Goal: Task Accomplishment & Management: Complete application form

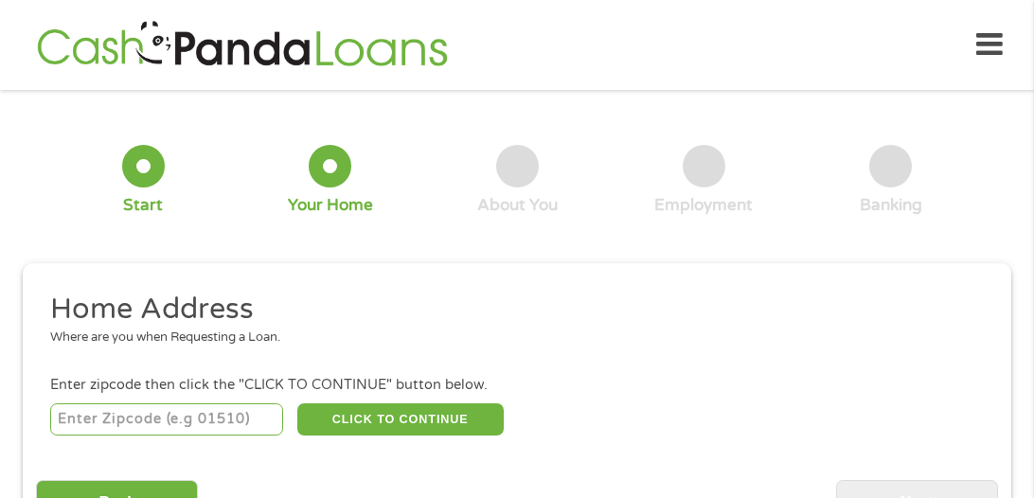
scroll to position [9, 0]
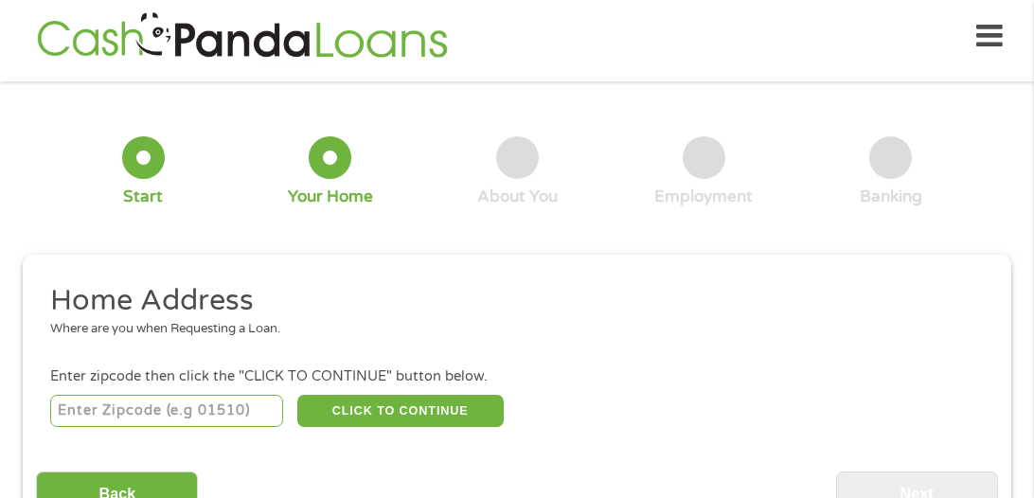
click at [240, 415] on input "number" at bounding box center [167, 411] width 234 height 32
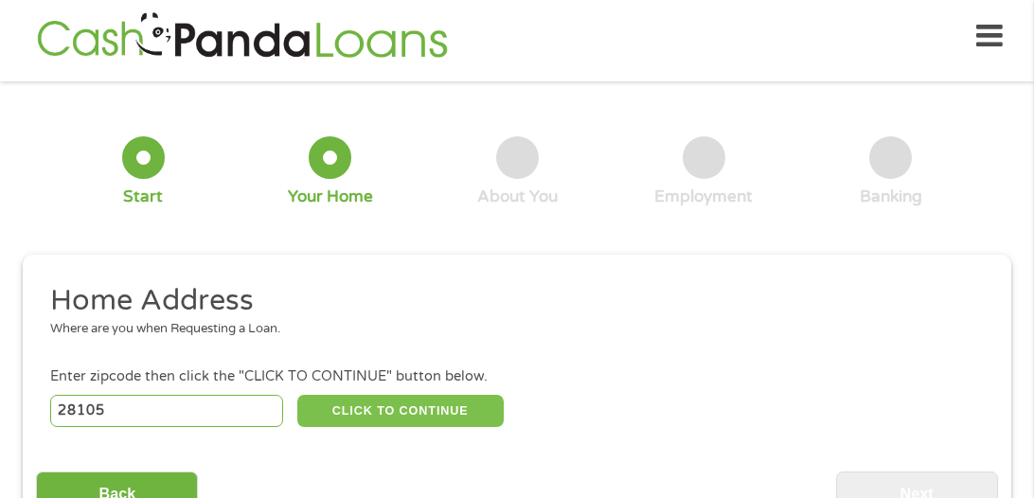
type input "28105"
click at [392, 401] on button "CLICK TO CONTINUE" at bounding box center [400, 411] width 206 height 32
type input "28105"
type input "[PERSON_NAME]"
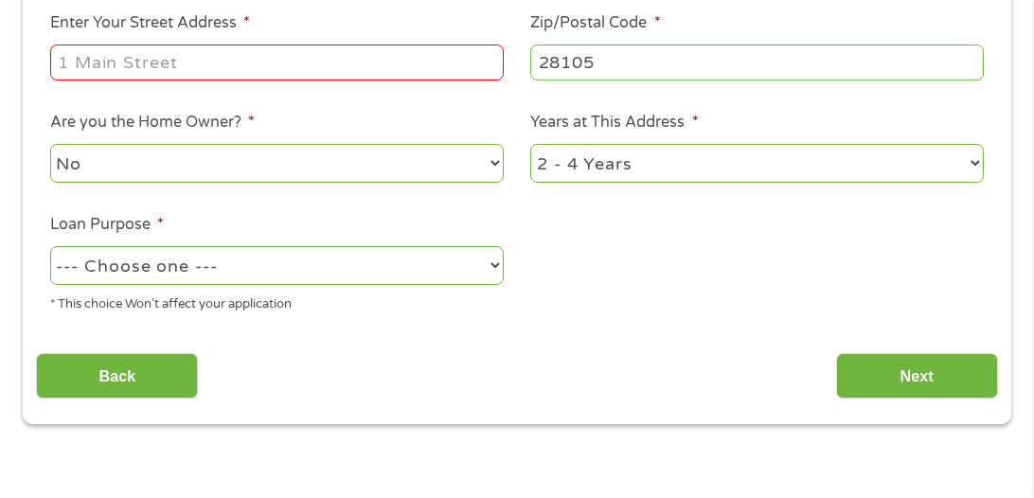
scroll to position [465, 0]
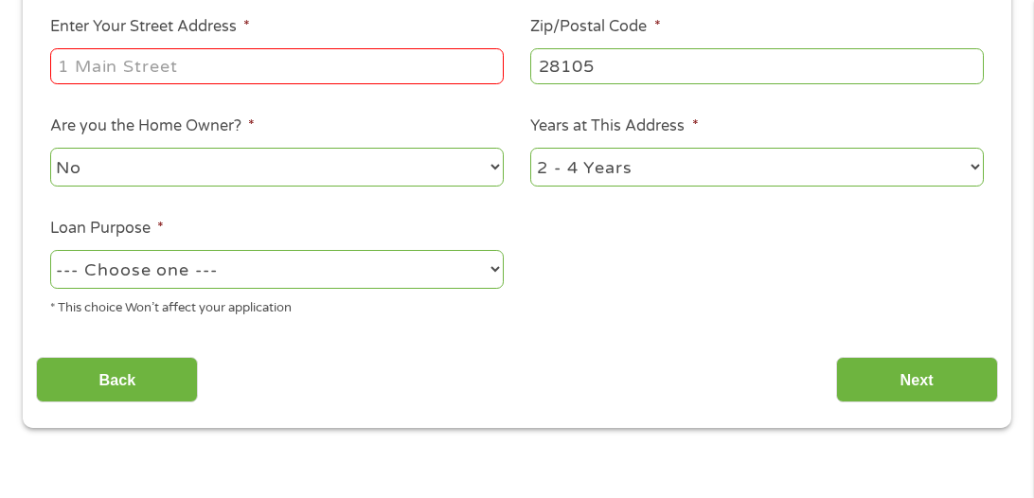
click at [182, 62] on input "Enter Your Street Address *" at bounding box center [277, 66] width 454 height 36
type input "[STREET_ADDRESS][PERSON_NAME]"
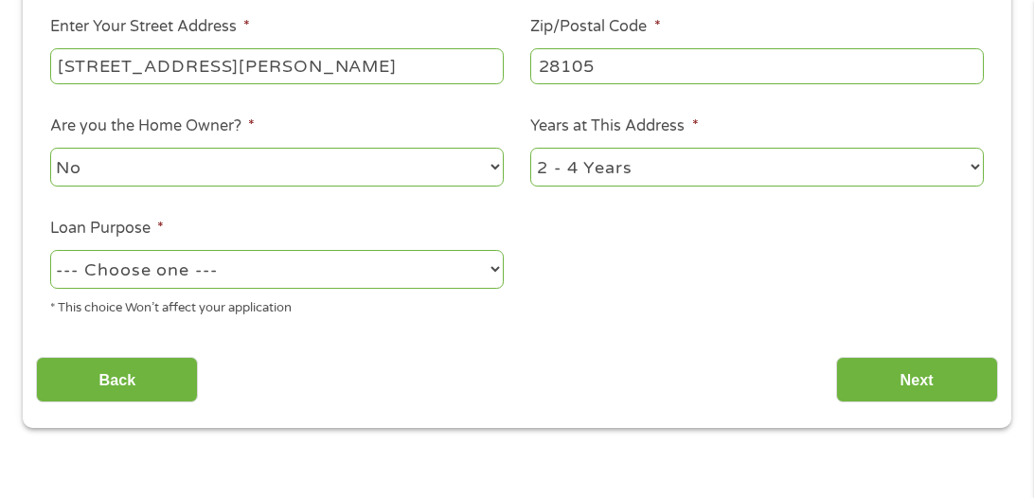
click at [253, 151] on select "No Yes" at bounding box center [277, 167] width 454 height 39
click at [269, 167] on select "No Yes" at bounding box center [277, 167] width 454 height 39
click at [579, 164] on select "1 Year or less 1 - 2 Years 2 - 4 Years Over 4 Years" at bounding box center [757, 167] width 454 height 39
select select "60months"
click at [530, 149] on select "1 Year or less 1 - 2 Years 2 - 4 Years Over 4 Years" at bounding box center [757, 167] width 454 height 39
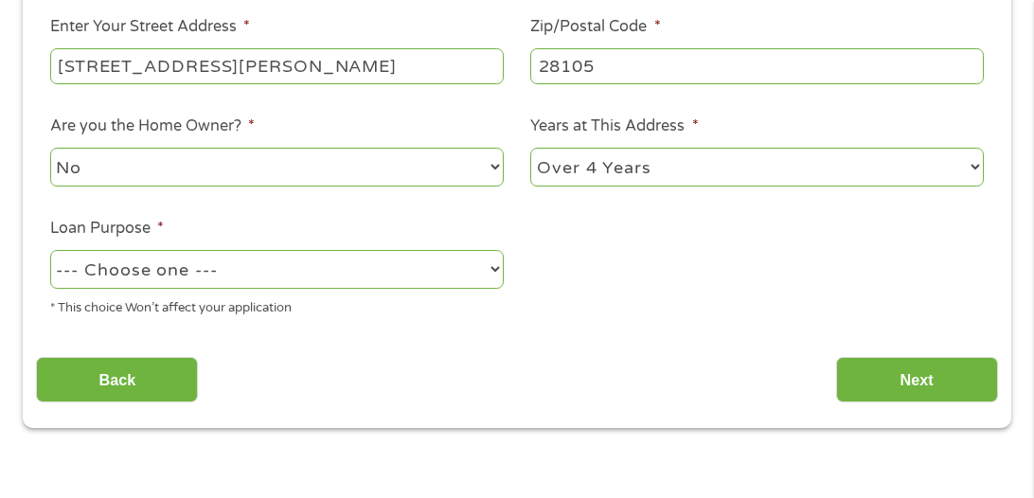
click at [470, 262] on select "--- Choose one --- Pay Bills Debt Consolidation Home Improvement Major Purchase…" at bounding box center [277, 269] width 454 height 39
select select "other"
click at [50, 251] on select "--- Choose one --- Pay Bills Debt Consolidation Home Improvement Major Purchase…" at bounding box center [277, 269] width 454 height 39
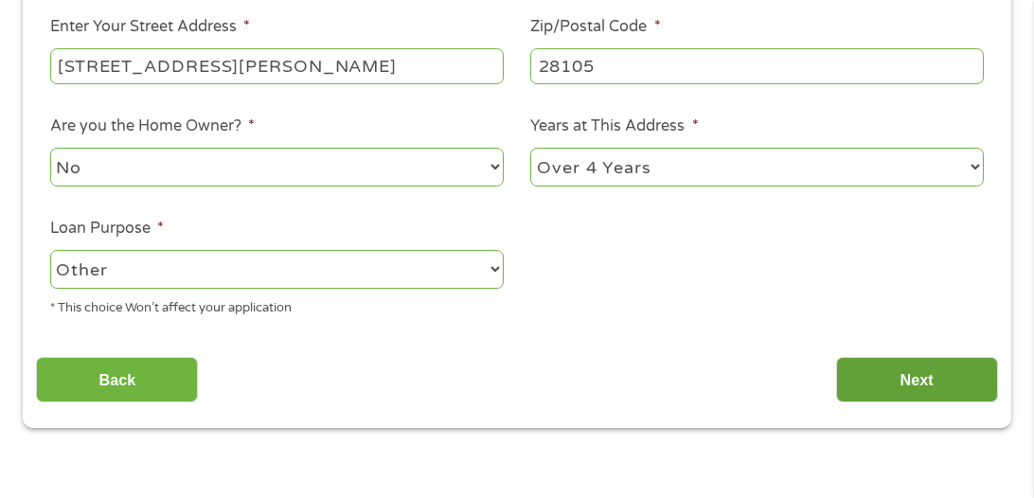
click at [881, 383] on input "Next" at bounding box center [917, 380] width 162 height 46
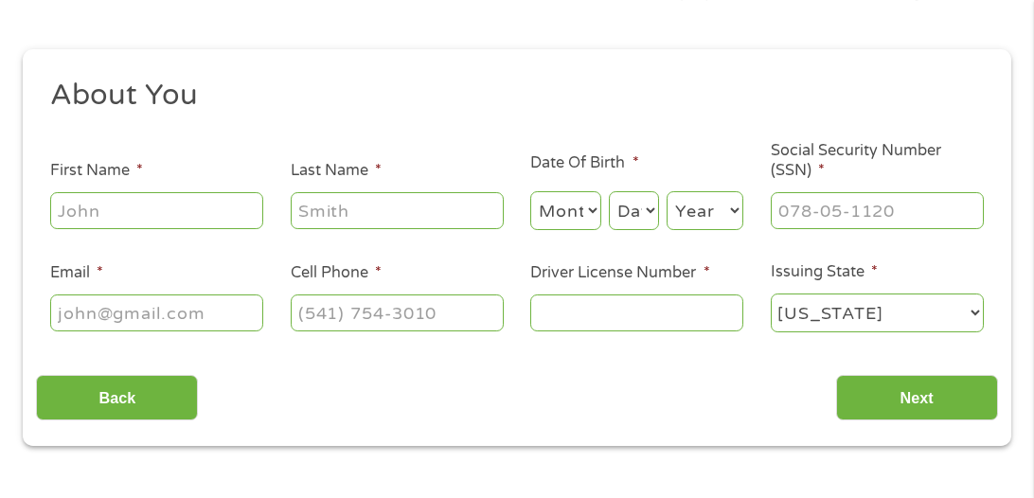
scroll to position [9, 0]
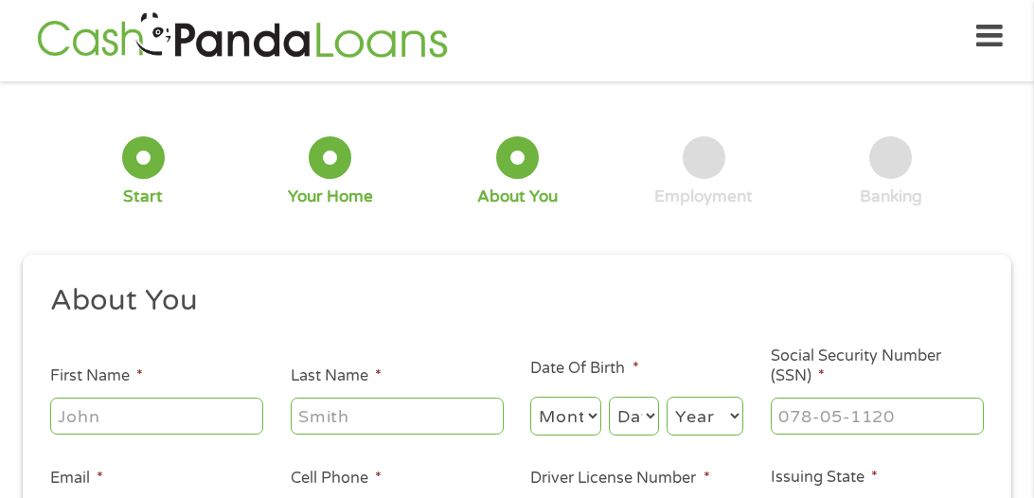
click at [226, 427] on input "First Name *" at bounding box center [156, 416] width 213 height 36
type input "Jaden"
type input "[PERSON_NAME]"
select select "10"
select select "20"
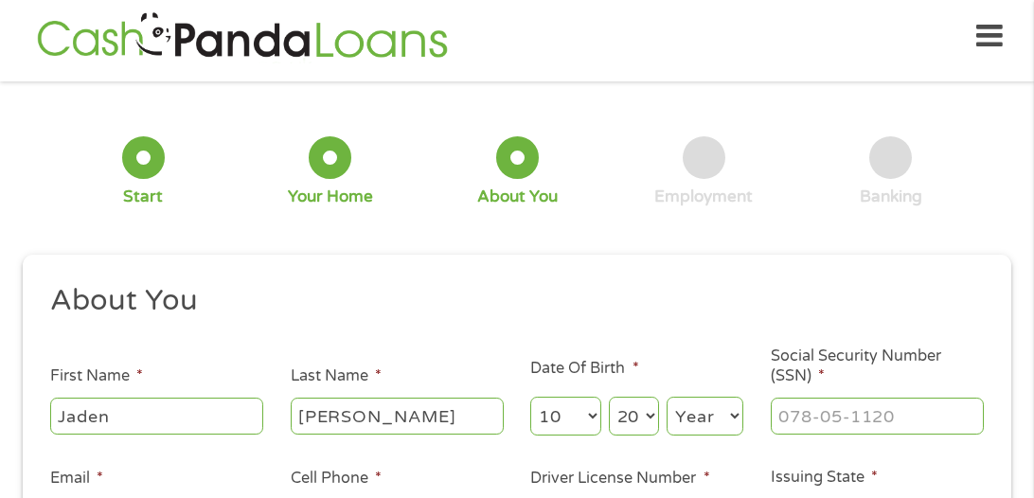
select select "1999"
click at [653, 417] on select "Day 1 2 3 4 5 6 7 8 9 10 11 12 13 14 15 16 17 18 19 20 21 22 23 24 25 26 27 28 …" at bounding box center [634, 416] width 50 height 39
select select "22"
click at [609, 397] on select "Day 1 2 3 4 5 6 7 8 9 10 11 12 13 14 15 16 17 18 19 20 21 22 23 24 25 26 27 28 …" at bounding box center [634, 416] width 50 height 39
click at [733, 417] on select "Year [DATE] 2006 2005 2004 2003 2002 2001 2000 1999 1998 1997 1996 1995 1994 19…" at bounding box center [705, 416] width 77 height 39
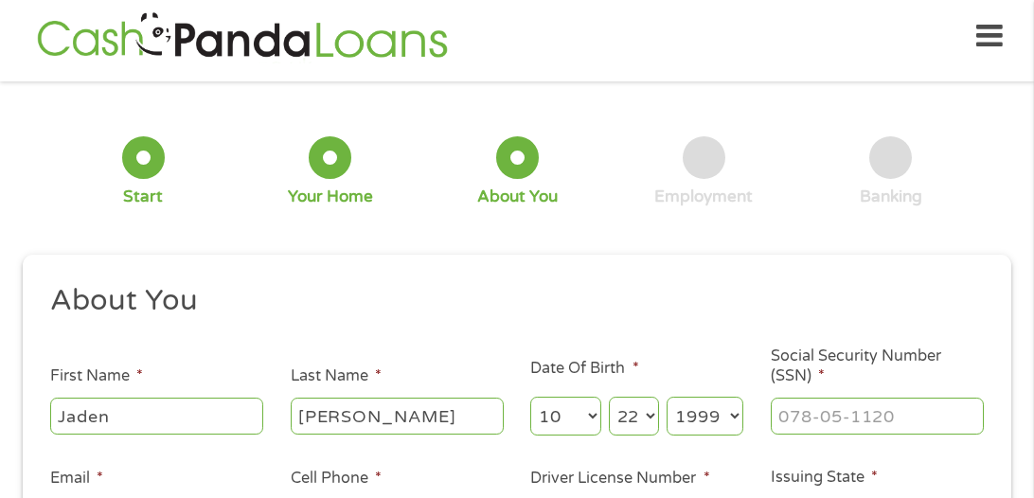
select select "1998"
click at [667, 397] on select "Year [DATE] 2006 2005 2004 2003 2002 2001 2000 1999 1998 1997 1996 1995 1994 19…" at bounding box center [705, 416] width 77 height 39
click at [846, 425] on input "Social Security Number (SSN) *" at bounding box center [877, 416] width 213 height 36
type input "217-53-4___"
type input "217-53-3422"
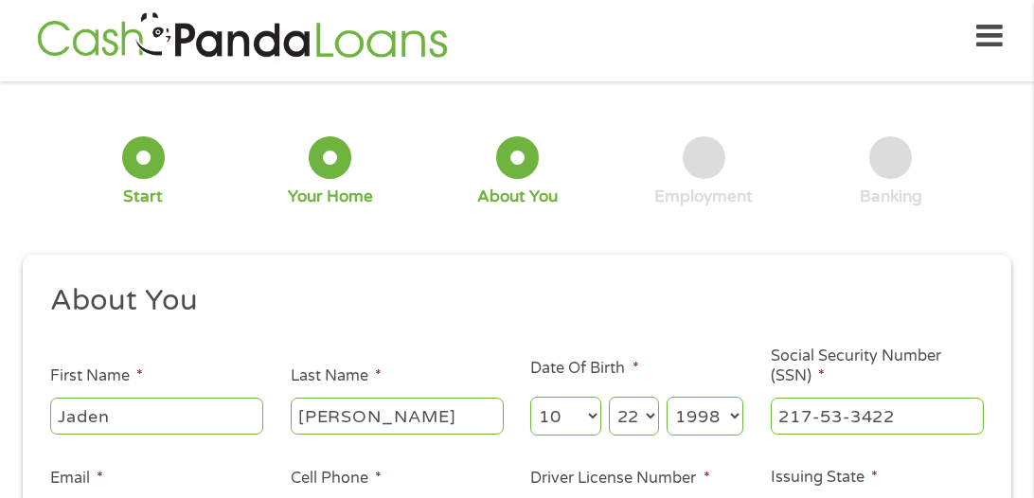
click at [983, 334] on ul "About You This field is hidden when viewing the form Title * --- Choose one ---…" at bounding box center [516, 418] width 961 height 273
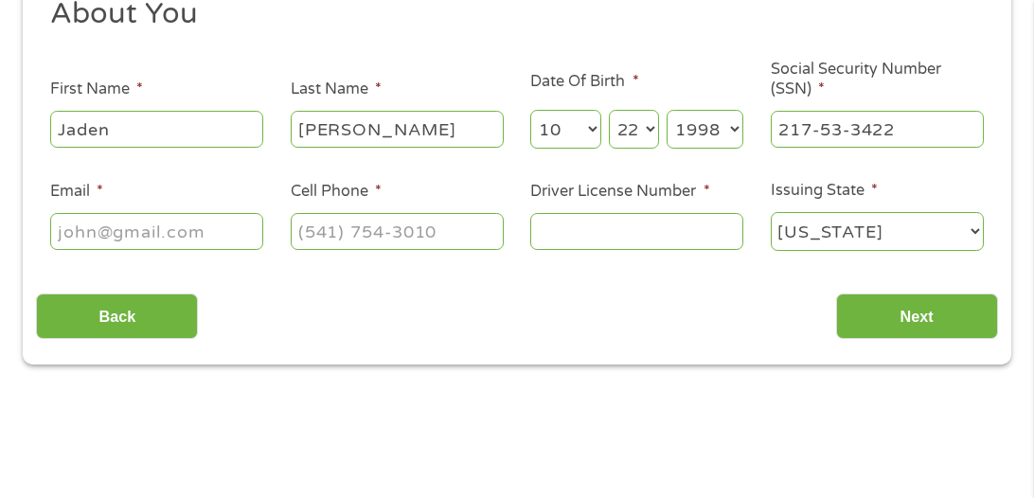
scroll to position [303, 0]
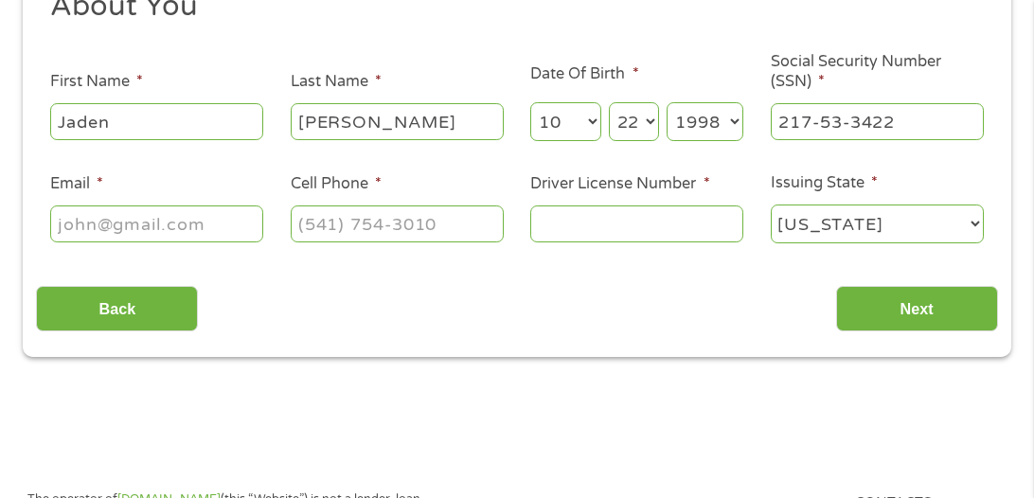
click at [155, 223] on input "Email *" at bounding box center [156, 223] width 213 height 36
type input "[EMAIL_ADDRESS][DOMAIN_NAME]"
type input "(704) 68_-____"
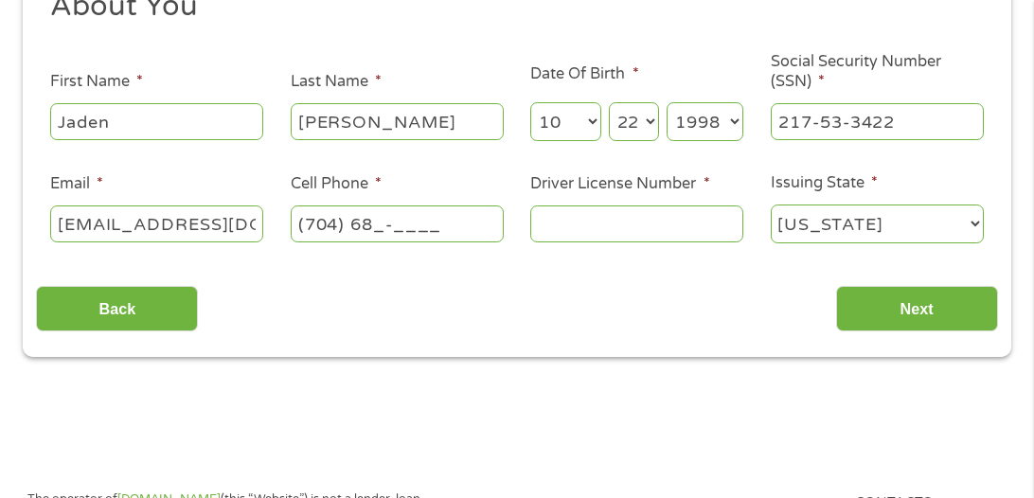
click at [162, 221] on input "[EMAIL_ADDRESS][DOMAIN_NAME]" at bounding box center [156, 223] width 213 height 36
type input "[EMAIL_ADDRESS][DOMAIN_NAME]"
click at [247, 234] on input "[EMAIL_ADDRESS][DOMAIN_NAME]" at bounding box center [156, 223] width 213 height 36
click at [302, 223] on input "Cell Phone *" at bounding box center [397, 223] width 213 height 36
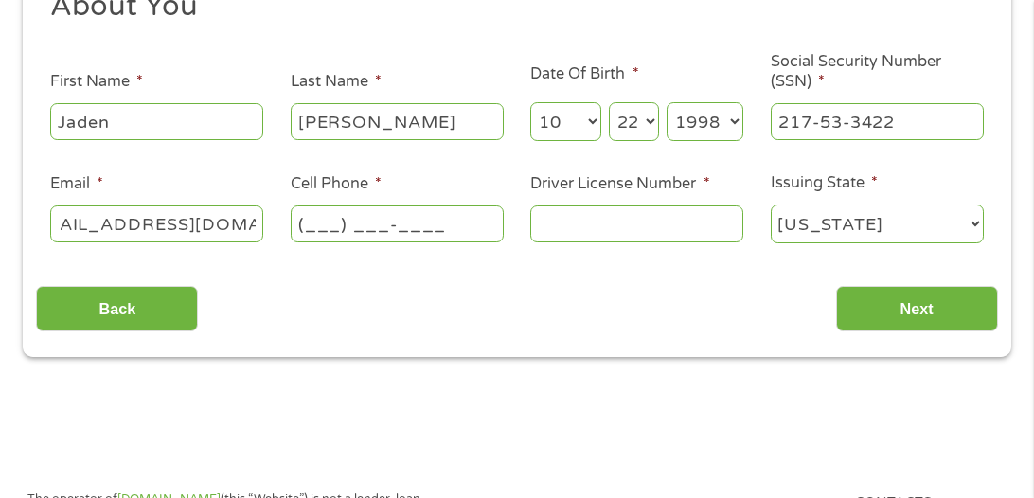
scroll to position [0, 0]
type input "[PHONE_NUMBER]"
click at [754, 281] on div "Back Next" at bounding box center [516, 302] width 961 height 60
click at [693, 229] on input "Driver License Number *" at bounding box center [636, 223] width 213 height 36
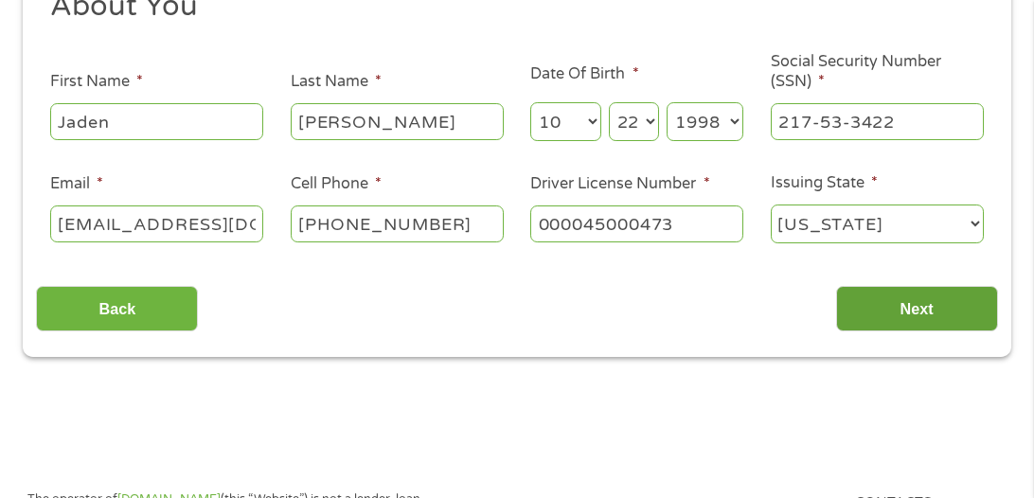
type input "000045000473"
click at [901, 312] on input "Next" at bounding box center [917, 309] width 162 height 46
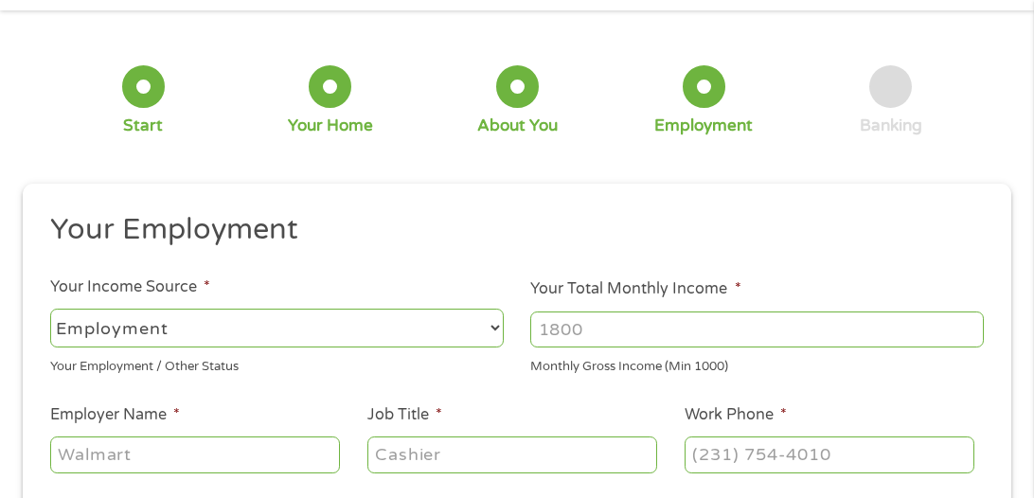
scroll to position [9, 0]
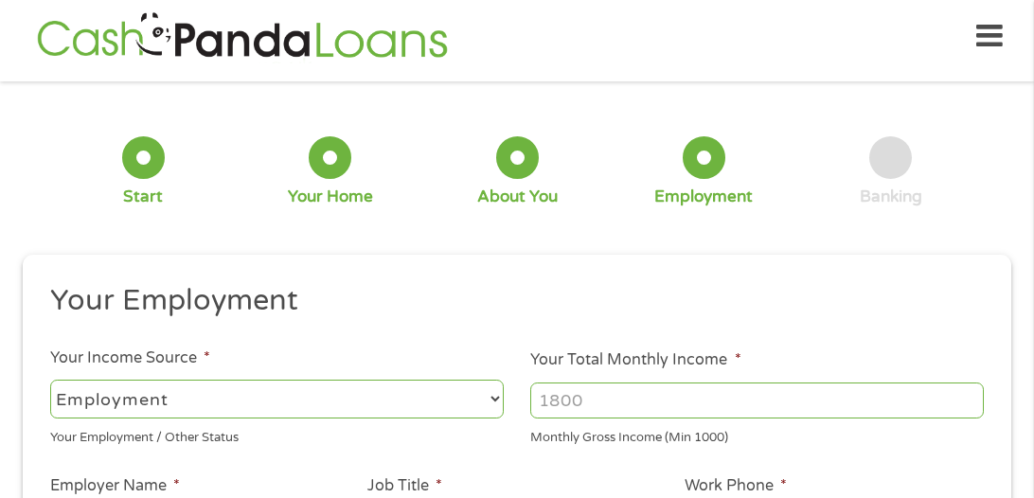
click at [496, 397] on select "--- Choose one --- Employment [DEMOGRAPHIC_DATA] Benefits" at bounding box center [277, 399] width 454 height 39
click at [493, 387] on select "--- Choose one --- Employment [DEMOGRAPHIC_DATA] Benefits" at bounding box center [277, 399] width 454 height 39
click at [585, 397] on input "Your Total Monthly Income *" at bounding box center [757, 401] width 454 height 36
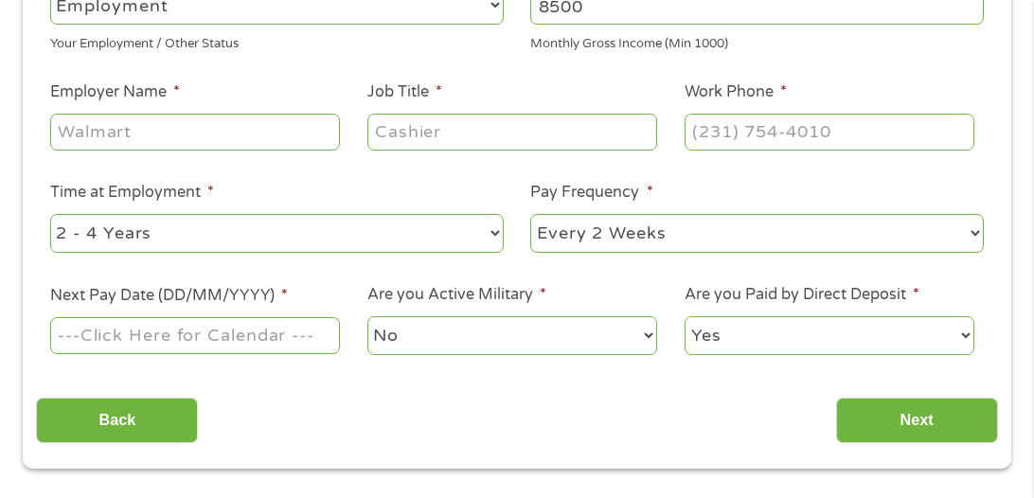
type input "8500"
click at [255, 145] on input "Employer Name *" at bounding box center [195, 132] width 290 height 36
click at [257, 143] on input "Ce" at bounding box center [195, 132] width 290 height 36
type input "Centene"
type input "Sr DevOps Engineer"
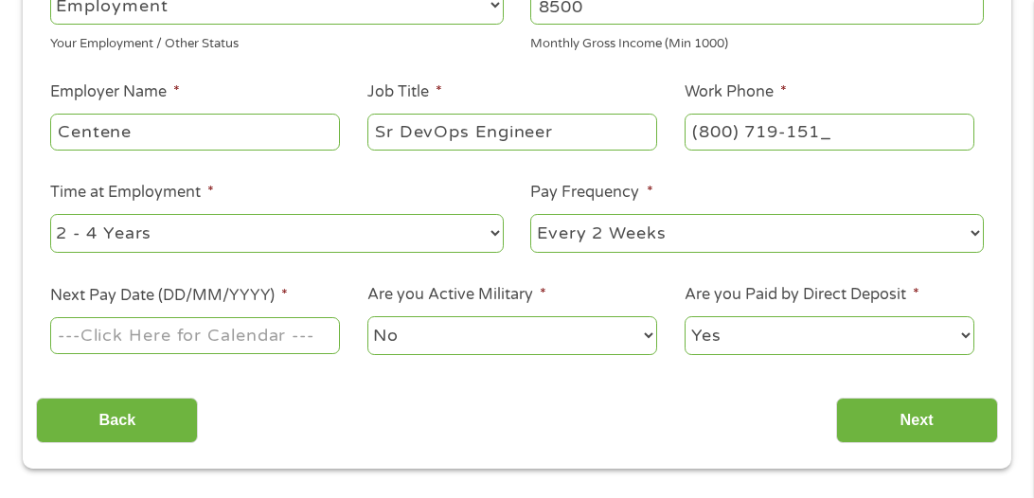
type input "[PHONE_NUMBER]"
click at [173, 235] on select "--- Choose one --- 1 Year or less 1 - 2 Years 2 - 4 Years Over 4 Years" at bounding box center [277, 233] width 454 height 39
select select "12months"
click at [50, 214] on select "--- Choose one --- 1 Year or less 1 - 2 Years 2 - 4 Years Over 4 Years" at bounding box center [277, 233] width 454 height 39
click at [197, 343] on input "Next Pay Date (DD/MM/YYYY) *" at bounding box center [195, 335] width 290 height 36
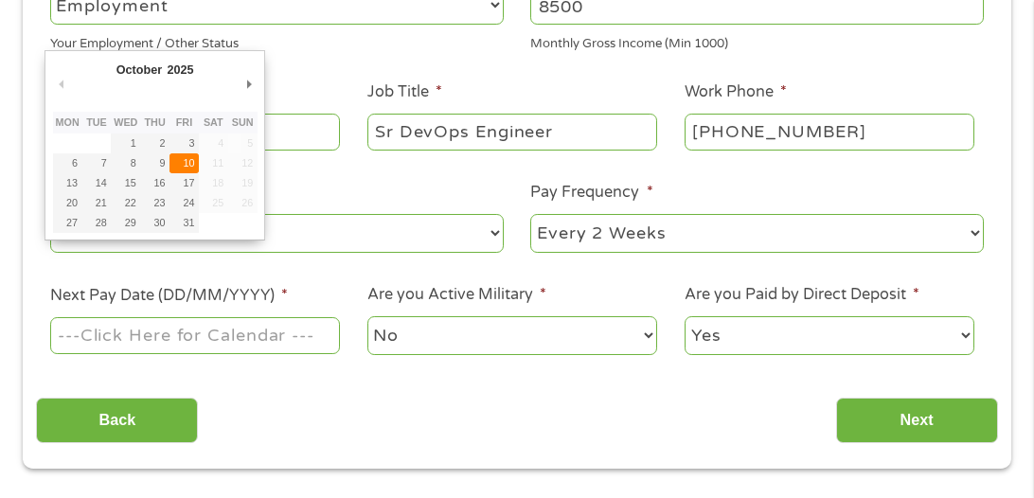
type input "[DATE]"
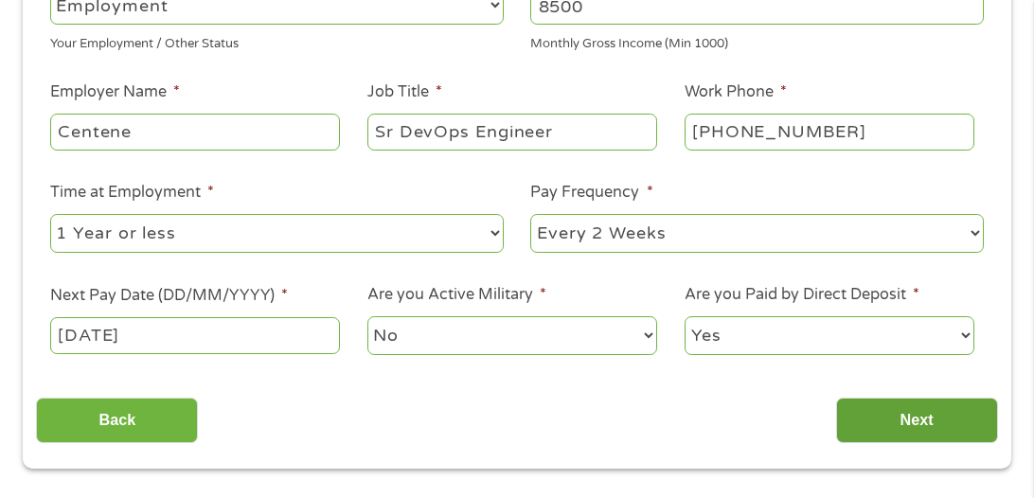
click at [879, 415] on input "Next" at bounding box center [917, 421] width 162 height 46
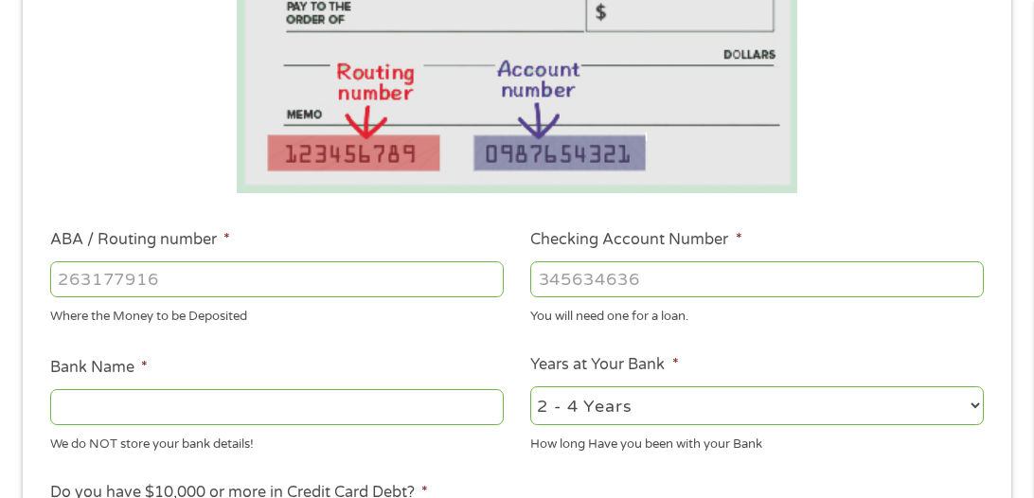
scroll to position [426, 0]
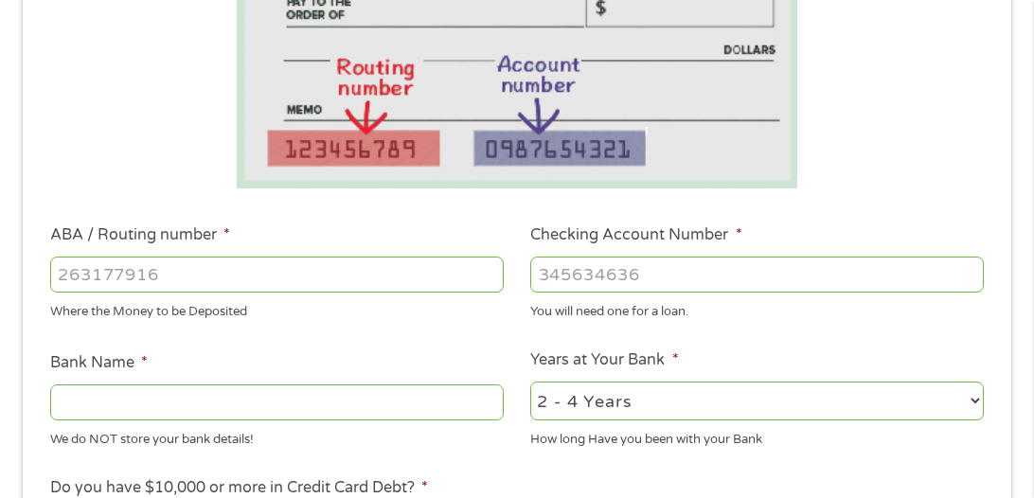
click at [240, 276] on input "ABA / Routing number *" at bounding box center [277, 275] width 454 height 36
type input "053000196"
type input "BANK OF AMERICA NA"
type input "053000196"
click at [575, 278] on input "Checking Account Number *" at bounding box center [757, 275] width 454 height 36
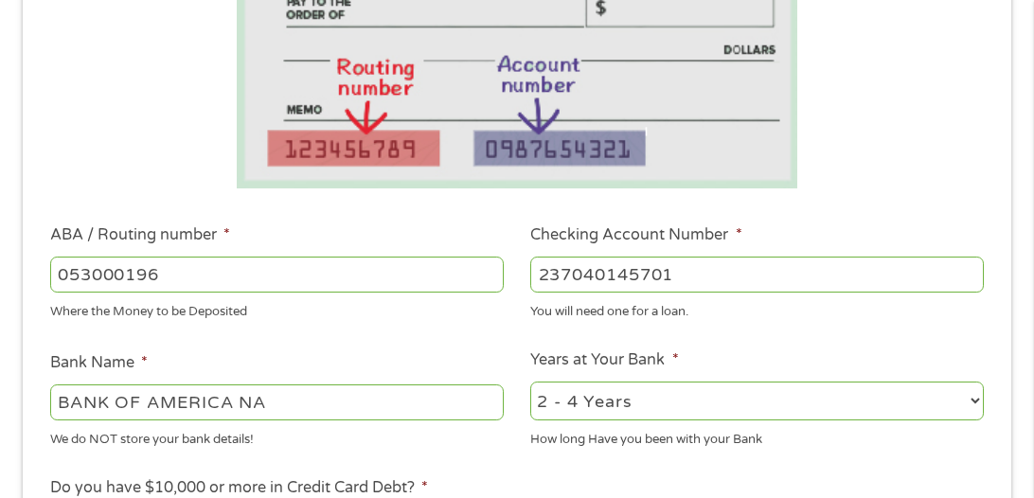
type input "237040145701"
click at [736, 357] on li "Years at Your Bank * 2 - 4 Years 6 - 12 Months 1 - 2 Years Over 4 Years How lon…" at bounding box center [757, 398] width 481 height 100
click at [964, 401] on select "2 - 4 Years 6 - 12 Months 1 - 2 Years Over 4 Years" at bounding box center [757, 401] width 454 height 39
select select "60months"
click at [530, 382] on select "2 - 4 Years 6 - 12 Months 1 - 2 Years Over 4 Years" at bounding box center [757, 401] width 454 height 39
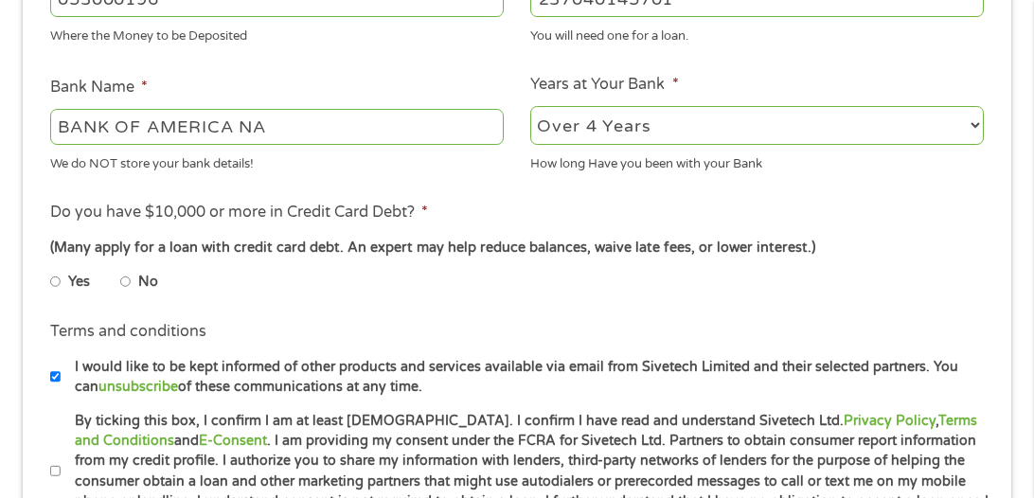
scroll to position [796, 0]
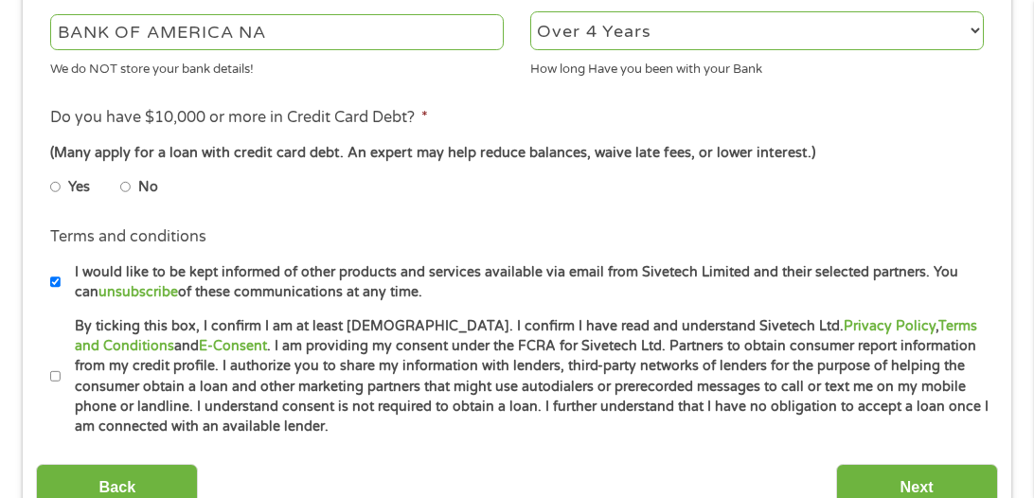
click at [125, 187] on input "No" at bounding box center [125, 187] width 11 height 30
radio input "true"
click at [55, 279] on input "I would like to be kept informed of other products and services available via e…" at bounding box center [55, 282] width 11 height 30
checkbox input "false"
